Goal: Information Seeking & Learning: Learn about a topic

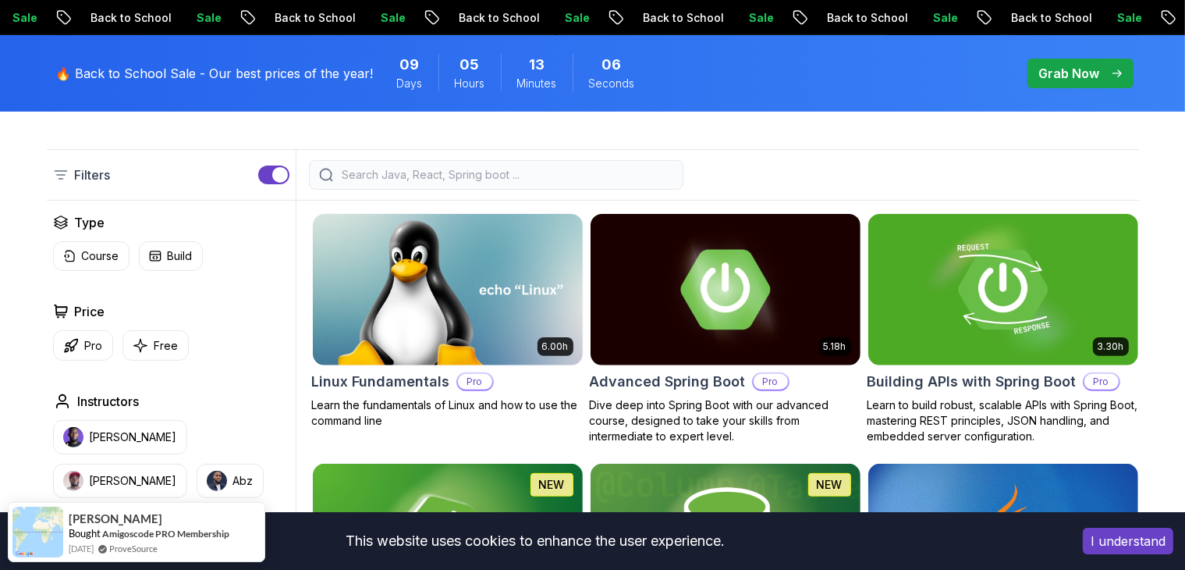
click at [345, 178] on input "search" at bounding box center [506, 175] width 334 height 16
type input "z"
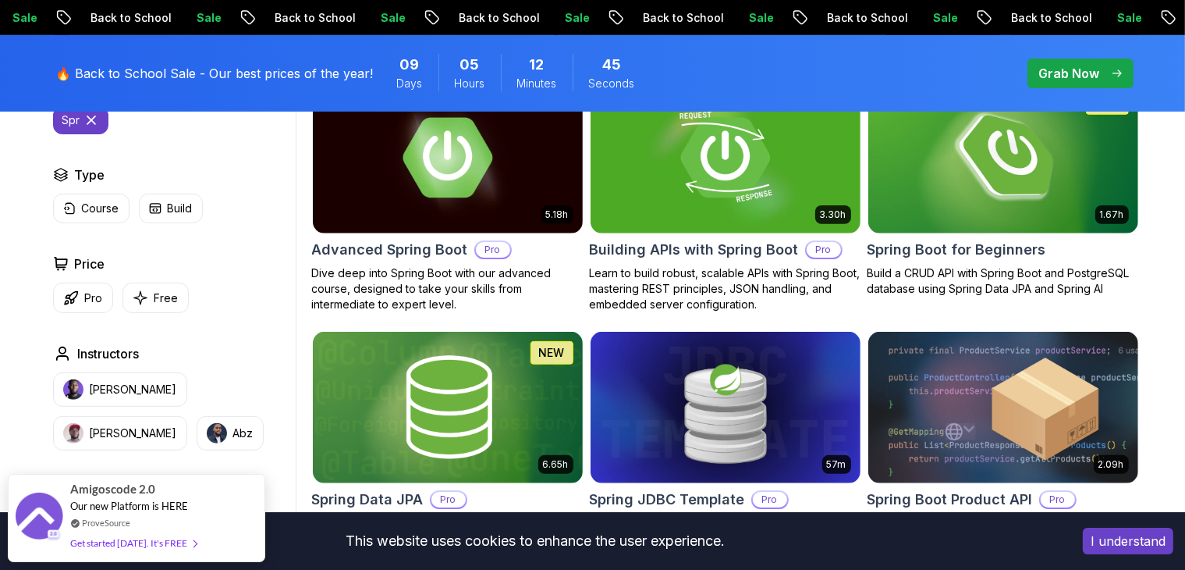
scroll to position [425, 0]
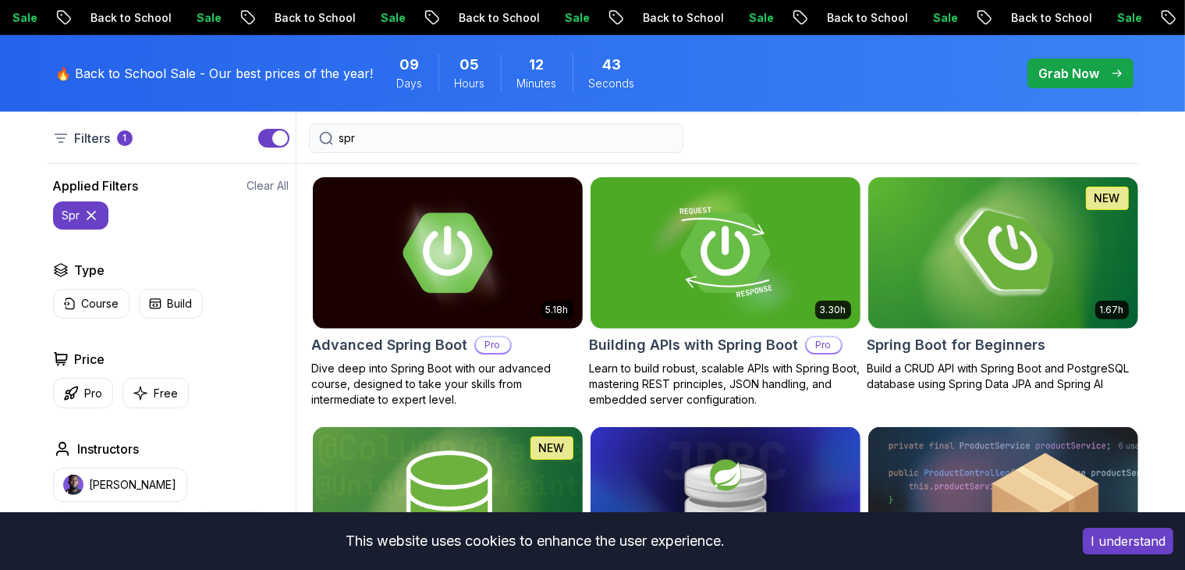
type input "spr"
